Goal: Book appointment/travel/reservation

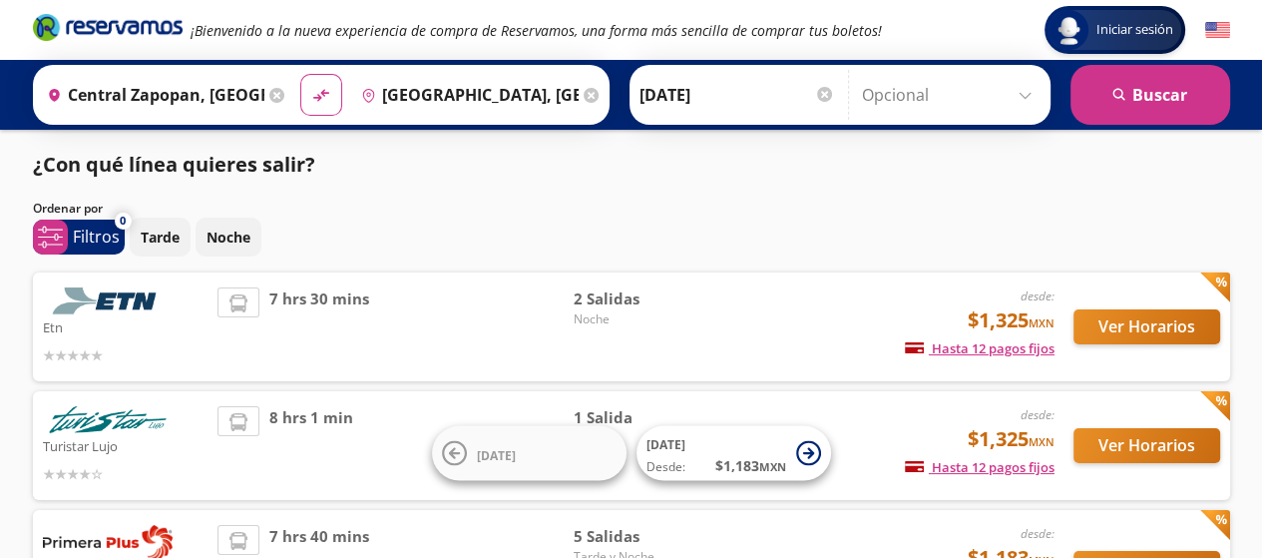
scroll to position [100, 0]
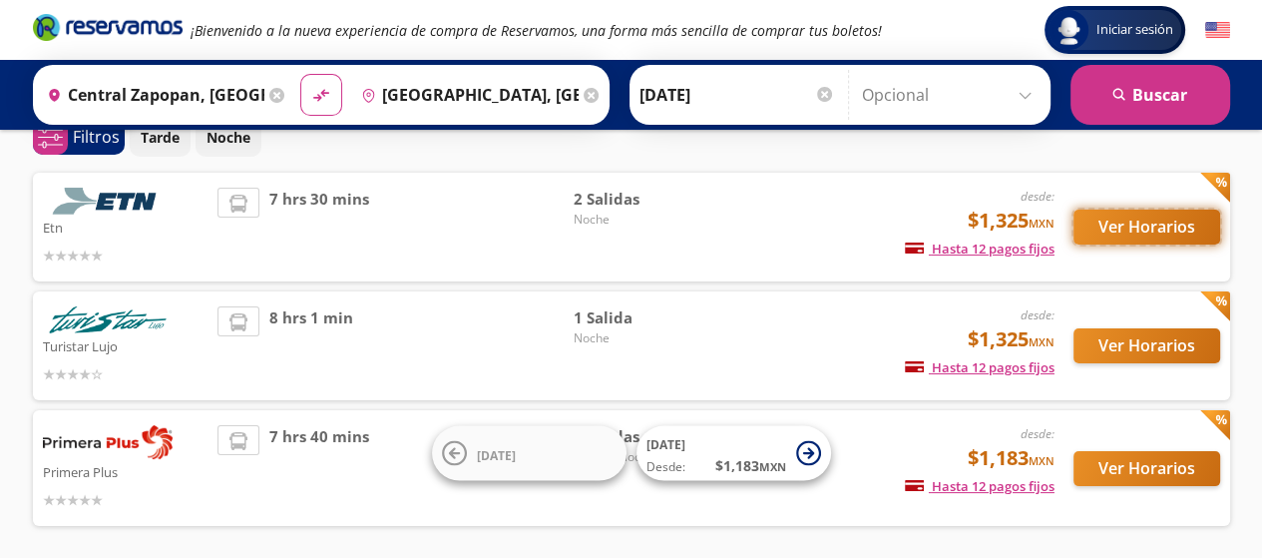
click at [1085, 239] on button "Ver Horarios" at bounding box center [1146, 226] width 147 height 35
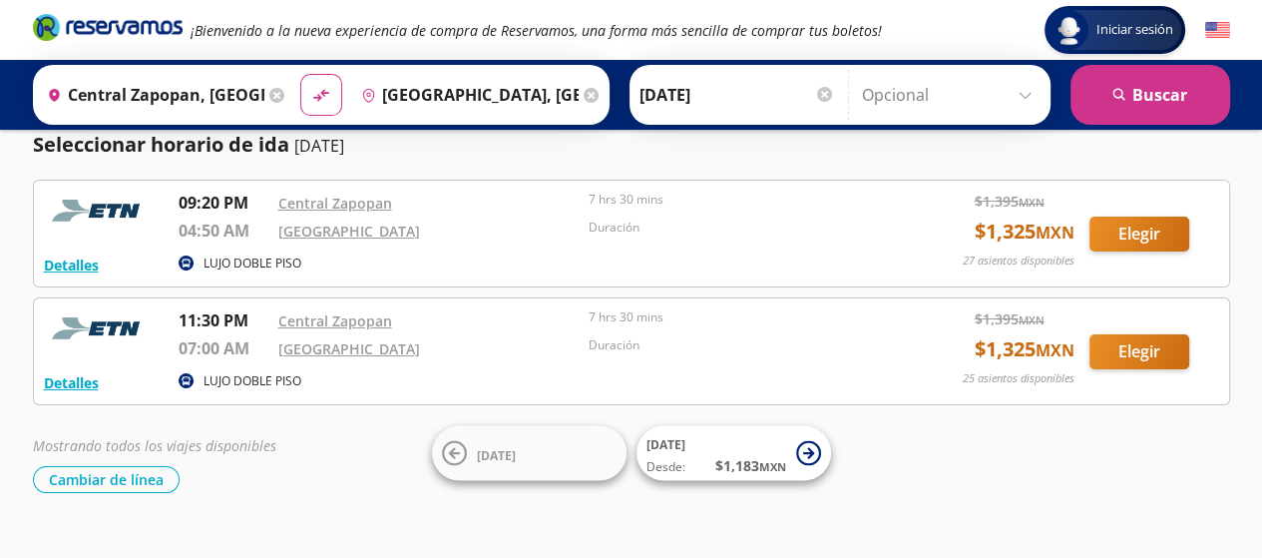
scroll to position [92, 0]
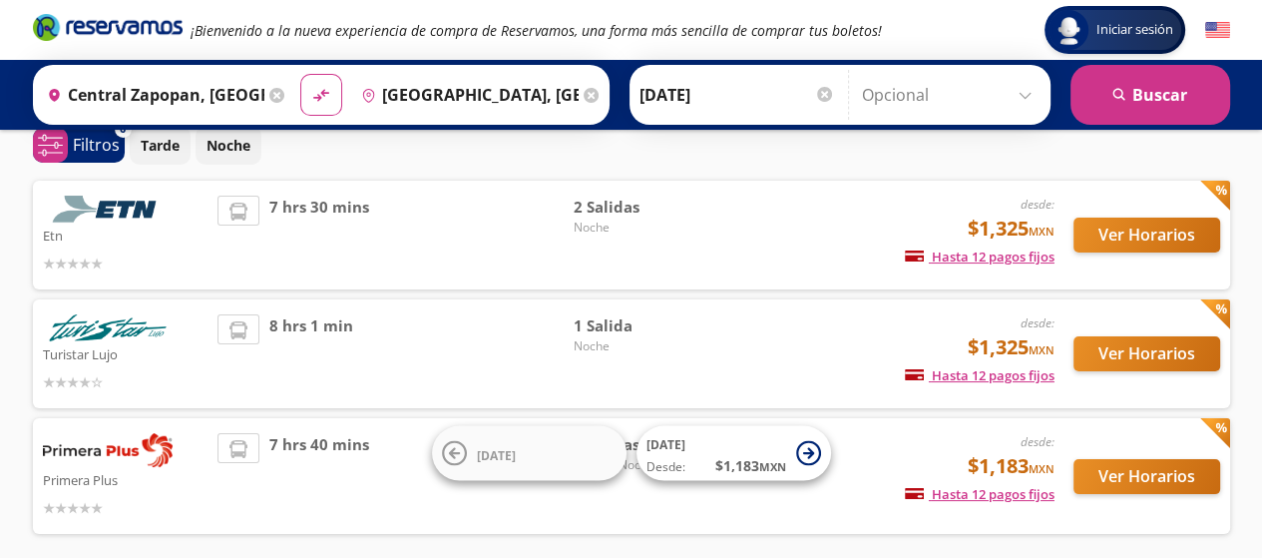
scroll to position [100, 0]
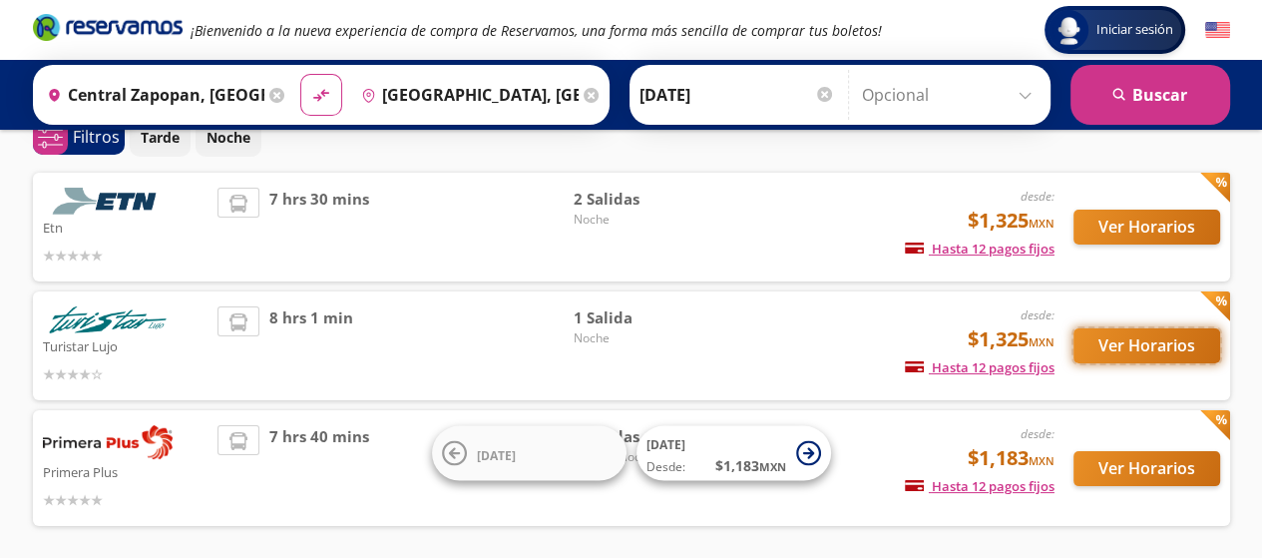
click at [1151, 342] on button "Ver Horarios" at bounding box center [1146, 345] width 147 height 35
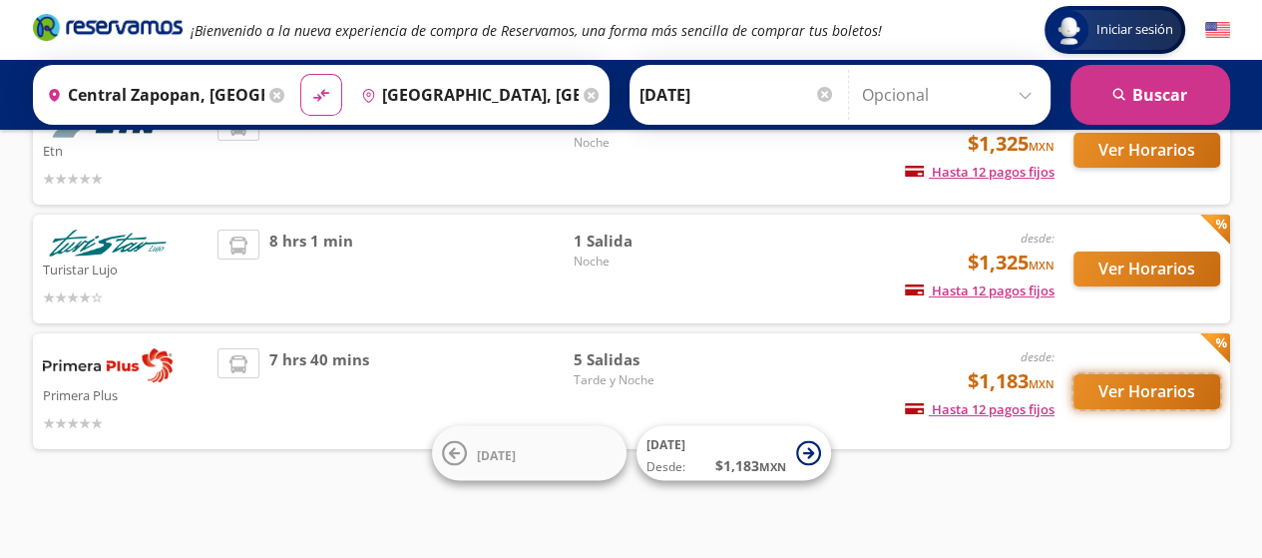
click at [1128, 398] on button "Ver Horarios" at bounding box center [1146, 391] width 147 height 35
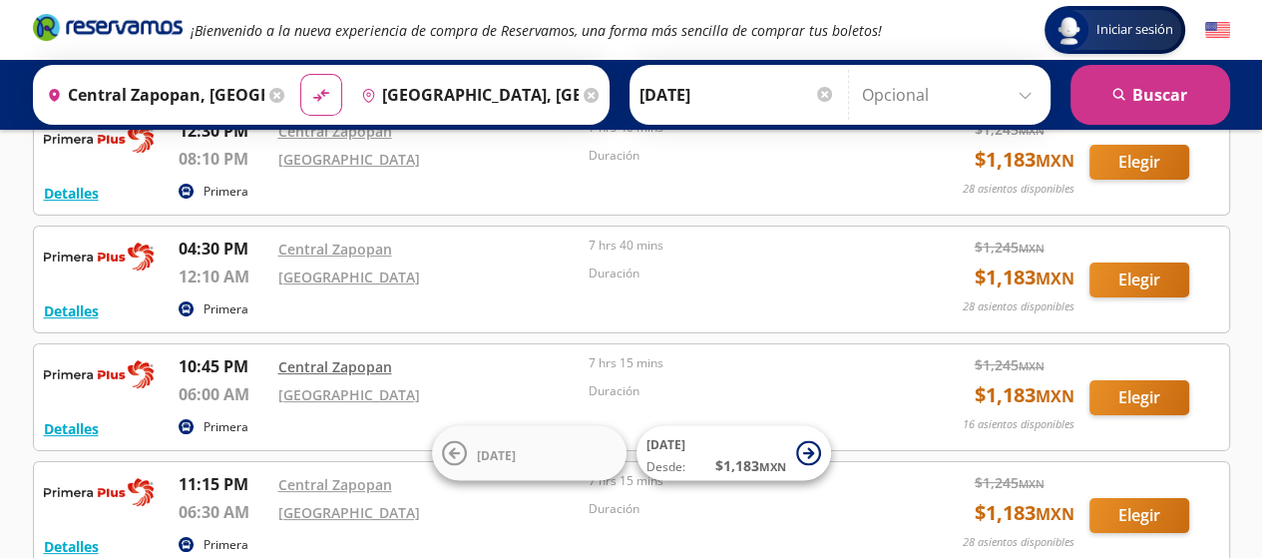
scroll to position [100, 0]
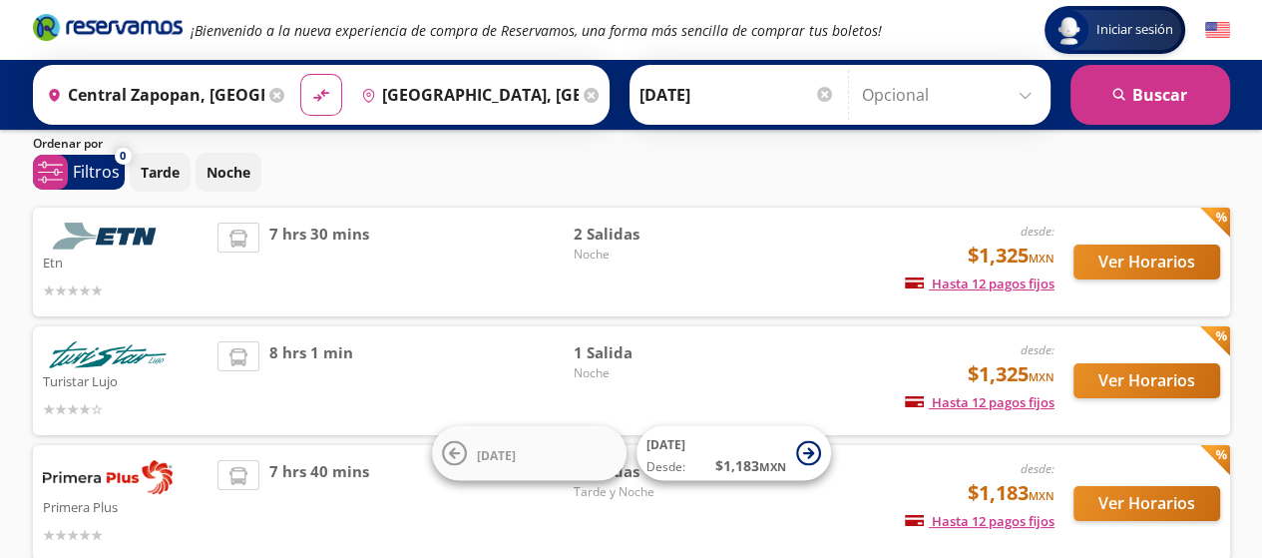
scroll to position [100, 0]
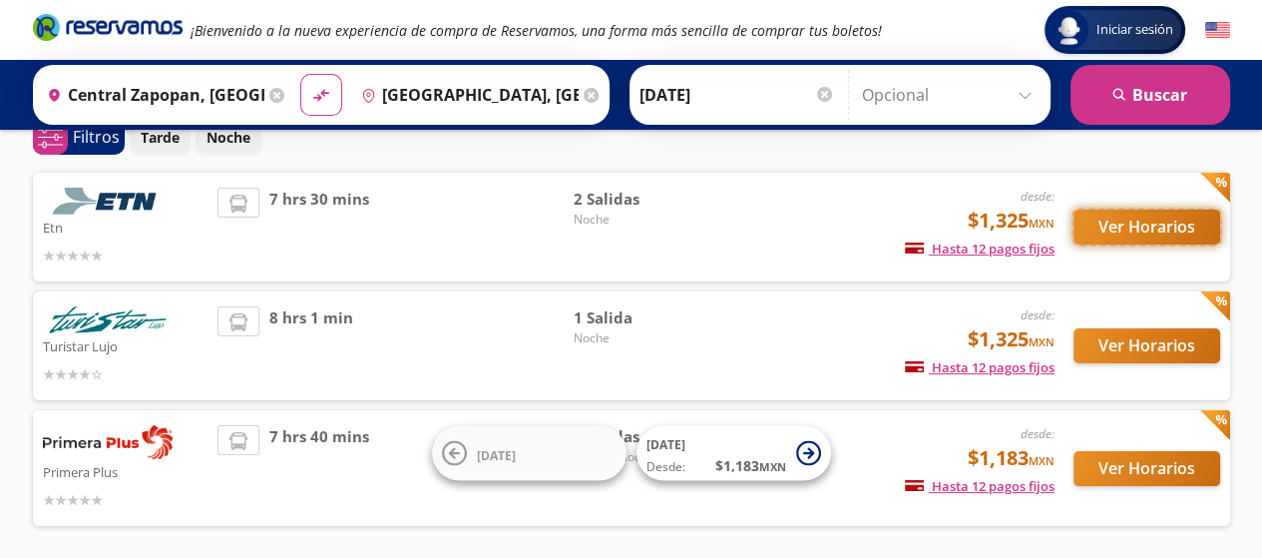
click at [1110, 232] on button "Ver Horarios" at bounding box center [1146, 226] width 147 height 35
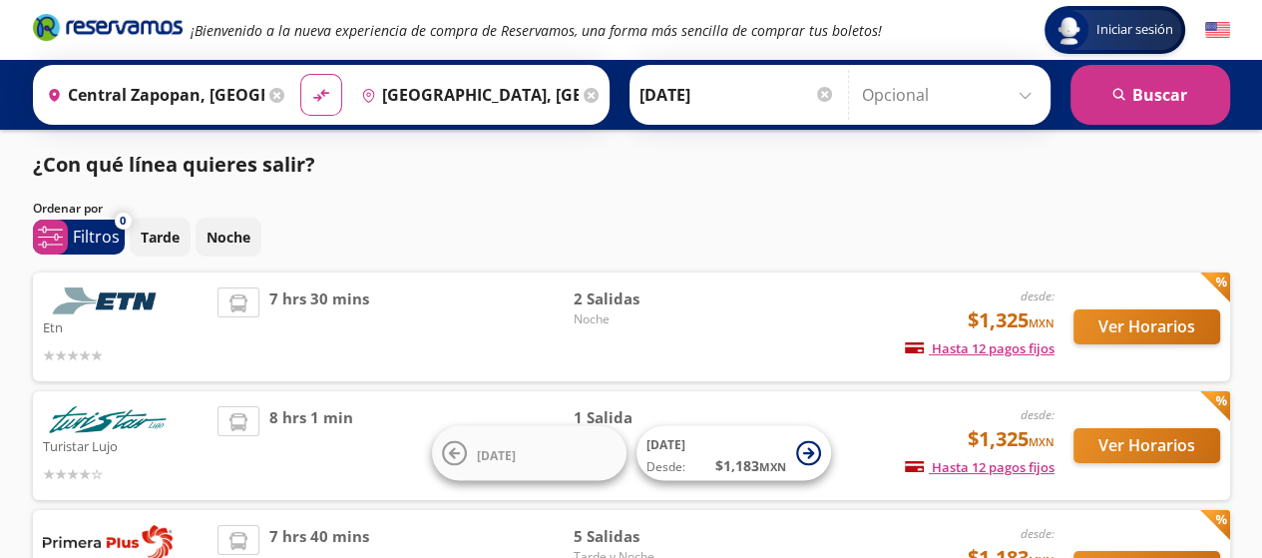
scroll to position [100, 0]
